Goal: Information Seeking & Learning: Learn about a topic

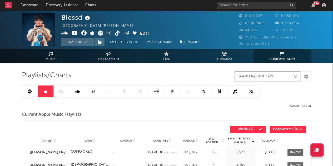
click at [260, 75] on input "text" at bounding box center [267, 76] width 66 height 11
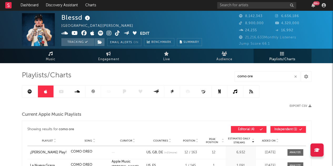
click at [28, 93] on link at bounding box center [30, 91] width 16 height 12
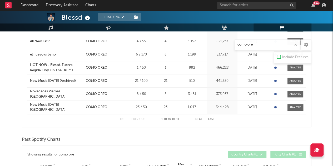
scroll to position [316, 0]
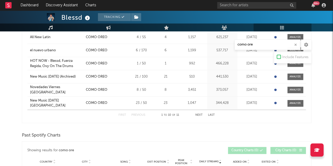
click at [197, 114] on button "Next" at bounding box center [198, 115] width 7 height 3
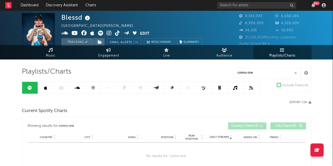
scroll to position [0, 0]
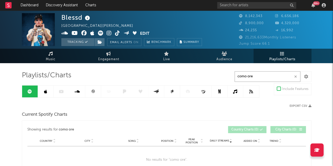
drag, startPoint x: 257, startPoint y: 76, endPoint x: 217, endPoint y: 75, distance: 39.7
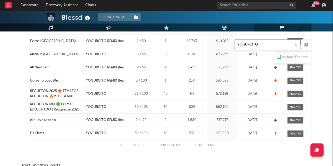
scroll to position [421, 0]
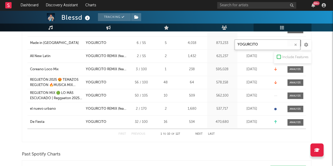
click at [198, 133] on button "Next" at bounding box center [198, 134] width 7 height 3
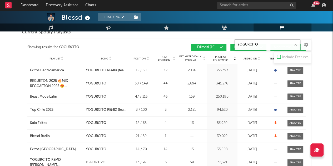
scroll to position [342, 0]
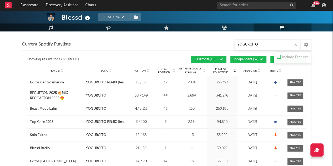
click at [243, 58] on span "Independent ( 37 )" at bounding box center [246, 59] width 25 height 3
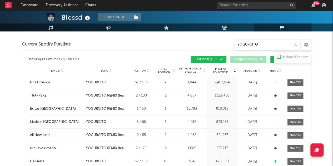
click at [272, 59] on button "Algorithmic ( 80 )" at bounding box center [288, 59] width 36 height 7
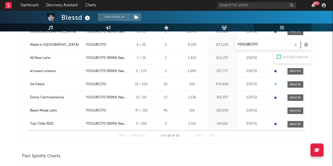
scroll to position [421, 0]
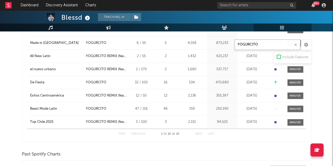
click at [272, 45] on input "YOGURCITO" at bounding box center [267, 44] width 66 height 11
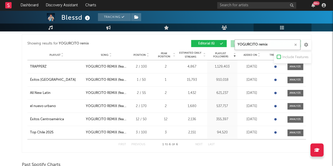
scroll to position [342, 0]
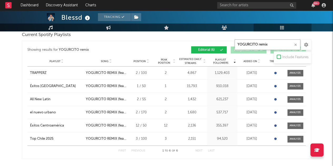
type input "YOGURCITO remix"
click at [244, 6] on input "text" at bounding box center [256, 5] width 79 height 7
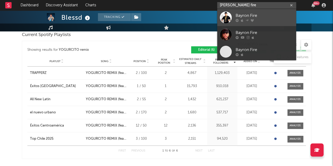
type input "byron fire"
click at [271, 15] on div "Bayron Fire" at bounding box center [264, 16] width 58 height 6
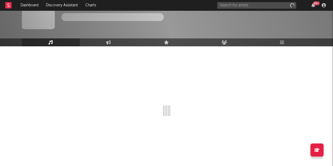
scroll to position [17, 0]
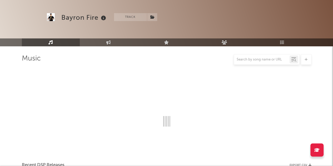
select select "6m"
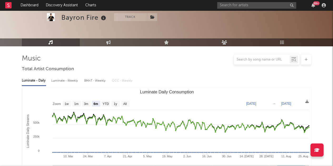
scroll to position [342, 0]
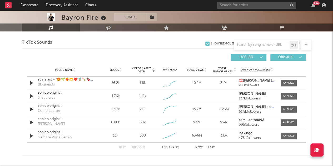
select select "6m"
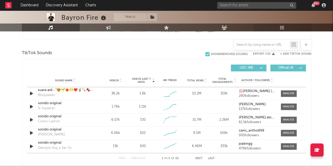
click at [283, 30] on link "Playlists/Charts" at bounding box center [282, 27] width 58 height 8
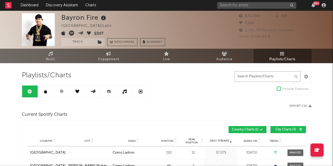
click at [249, 76] on input "text" at bounding box center [267, 76] width 66 height 11
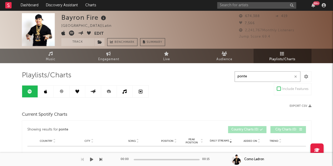
type input "ponte"
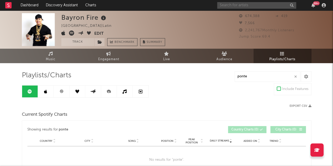
click at [255, 4] on input "text" at bounding box center [256, 5] width 79 height 7
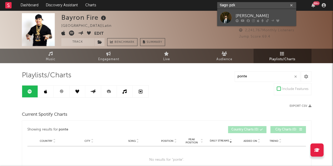
type input "tiago pzk"
click at [235, 13] on div "[PERSON_NAME]" at bounding box center [264, 16] width 58 height 6
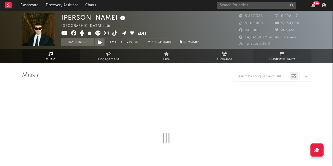
click at [275, 58] on span "Playlists/Charts" at bounding box center [282, 59] width 26 height 6
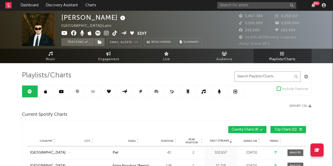
click at [263, 77] on input "text" at bounding box center [267, 76] width 66 height 11
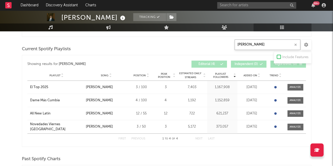
scroll to position [131, 0]
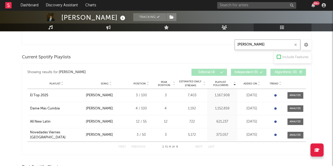
type input "domingo"
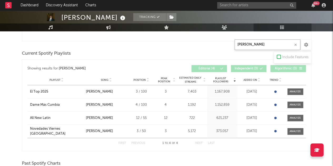
scroll to position [131, 0]
